Goal: Task Accomplishment & Management: Manage account settings

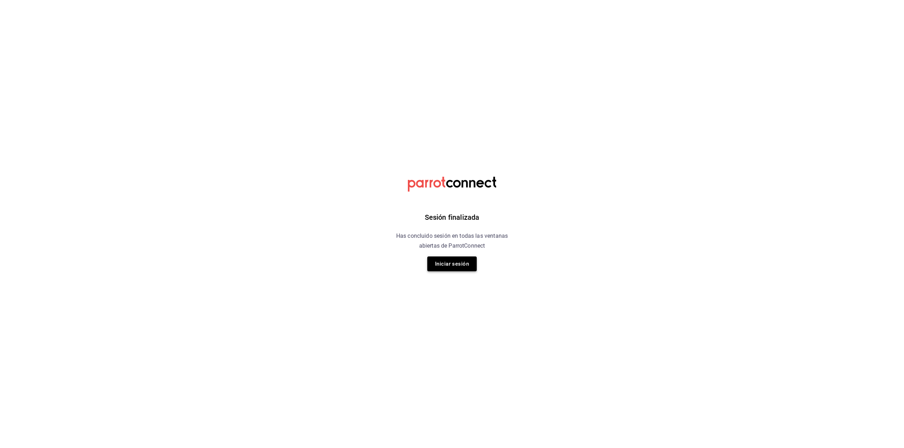
click at [443, 268] on button "Iniciar sesión" at bounding box center [451, 264] width 49 height 15
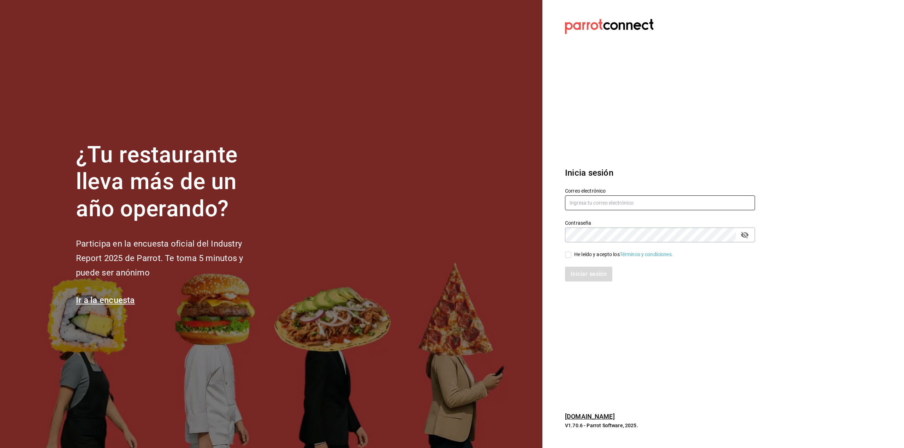
click at [720, 202] on input "text" at bounding box center [660, 203] width 190 height 15
type input "multiuser@adamanta.com"
click at [603, 258] on div "Iniciar sesión" at bounding box center [655, 269] width 198 height 23
click at [605, 257] on div "He leído y acepto los Términos y condiciones." at bounding box center [623, 254] width 99 height 7
click at [571, 257] on input "He leído y acepto los Términos y condiciones." at bounding box center [568, 255] width 6 height 6
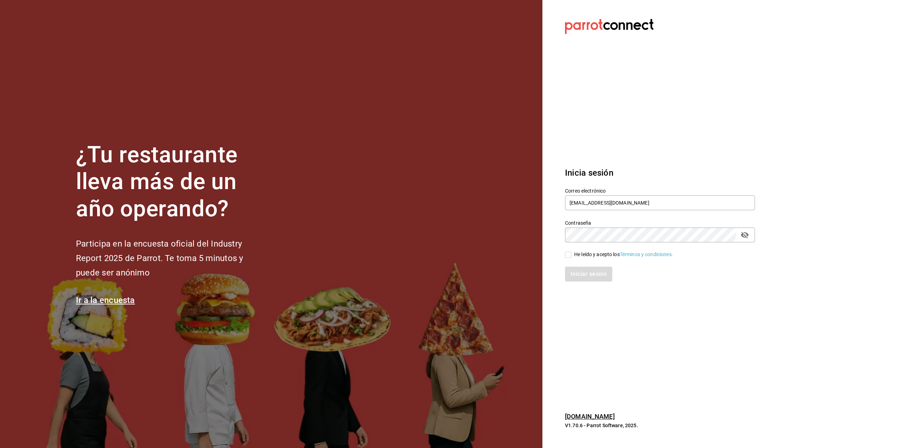
checkbox input "true"
click at [600, 265] on div "Iniciar sesión" at bounding box center [655, 269] width 198 height 23
click at [597, 273] on button "Iniciar sesión" at bounding box center [589, 274] width 48 height 15
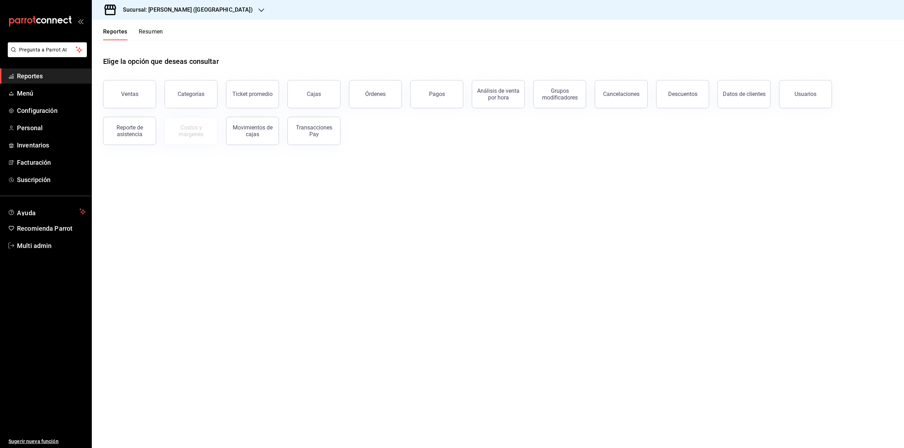
click at [149, 12] on h3 "Sucursal: Adamanta Gonzalitos (NL)" at bounding box center [185, 10] width 136 height 8
click at [154, 50] on div "Adamanta (Satelite)" at bounding box center [144, 46] width 95 height 7
drag, startPoint x: 136, startPoint y: 30, endPoint x: 143, endPoint y: 36, distance: 8.8
click at [137, 31] on div "Reportes Resumen" at bounding box center [133, 34] width 60 height 12
click at [143, 36] on button "Resumen" at bounding box center [151, 34] width 24 height 12
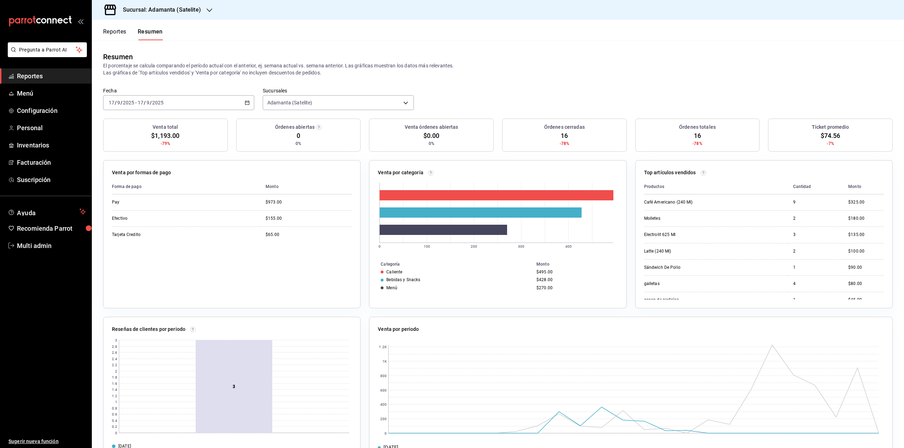
click at [138, 95] on div "2025-09-17 17 / 9 / 2025 - 2025-09-17 17 / 9 / 2025" at bounding box center [178, 102] width 151 height 15
click at [245, 101] on icon "button" at bounding box center [247, 102] width 5 height 5
click at [120, 204] on span "Rango de fechas" at bounding box center [136, 203] width 55 height 7
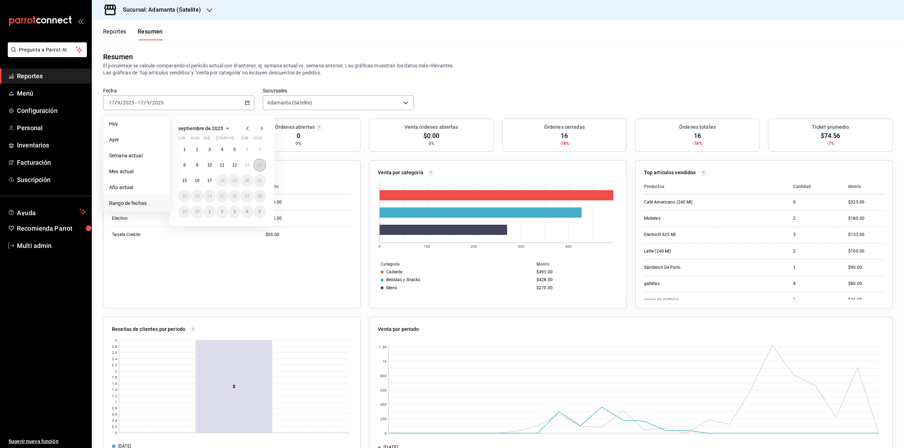
click at [257, 160] on button "14" at bounding box center [259, 165] width 12 height 13
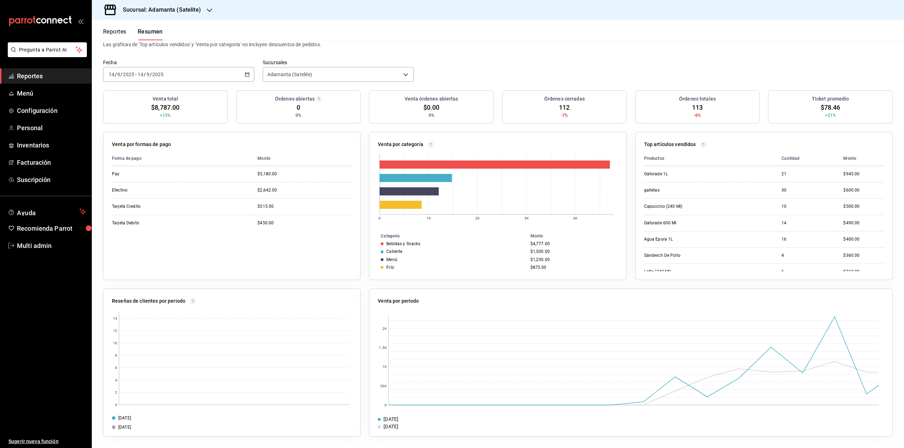
scroll to position [28, 0]
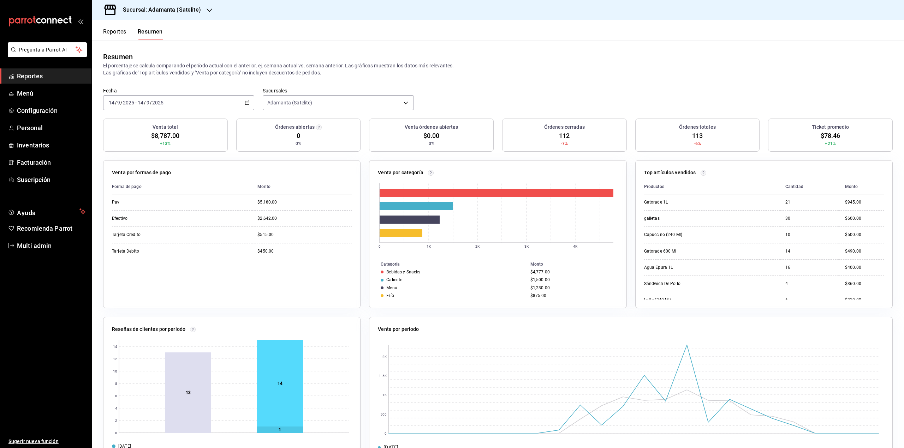
click at [188, 100] on div "2025-09-14 14 / 9 / 2025 - 2025-09-14 14 / 9 / 2025" at bounding box center [178, 102] width 151 height 15
click at [158, 118] on li "Hoy" at bounding box center [136, 124] width 66 height 16
